Goal: Browse casually: Explore the website without a specific task or goal

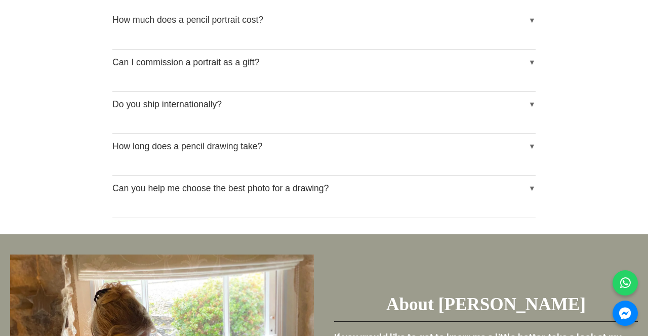
scroll to position [1679, 0]
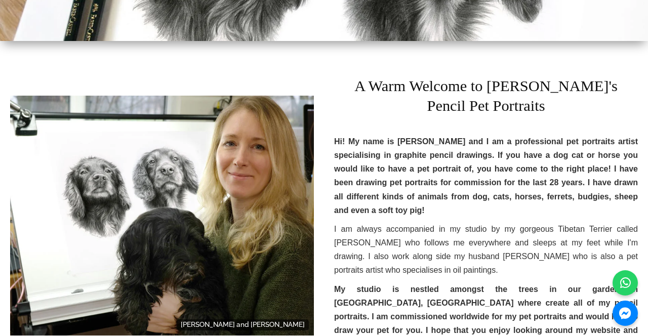
scroll to position [273, 0]
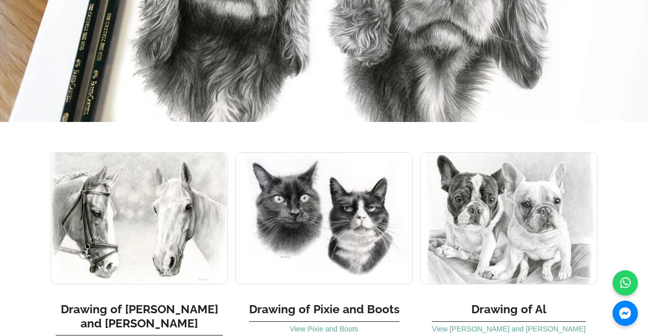
scroll to position [5765, 0]
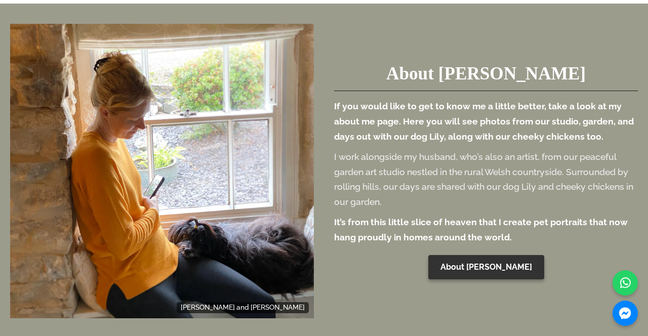
scroll to position [1910, 0]
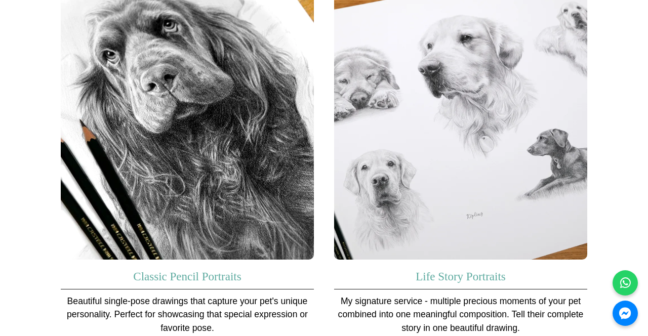
scroll to position [713, 0]
